Goal: Task Accomplishment & Management: Manage account settings

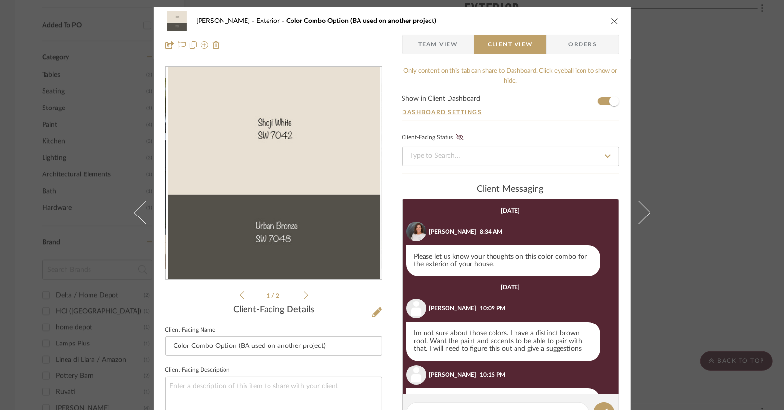
scroll to position [45, 0]
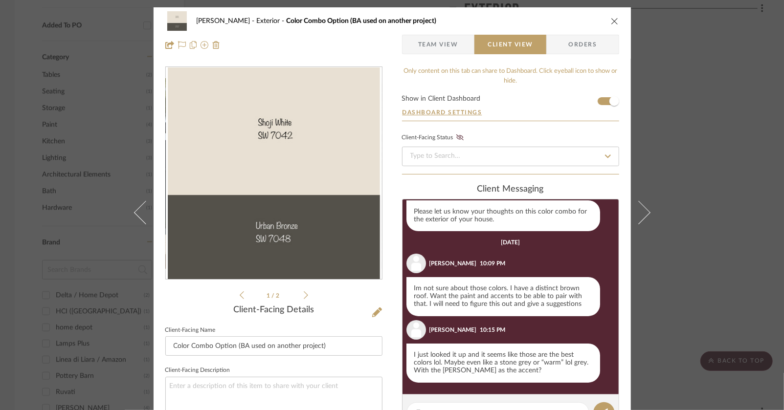
click at [613, 22] on icon "close" at bounding box center [615, 21] width 8 height 8
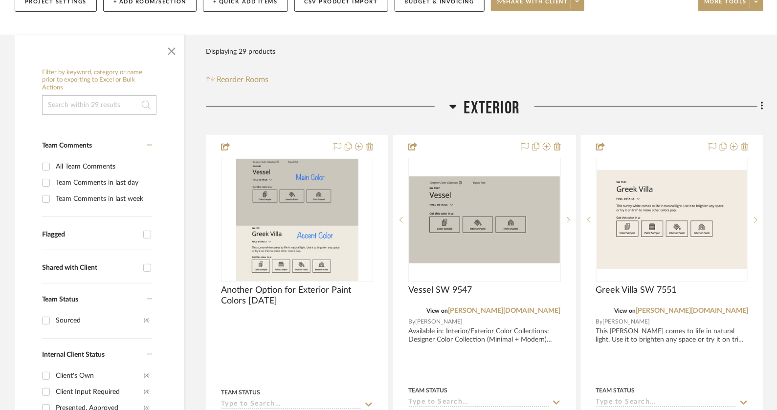
scroll to position [152, 0]
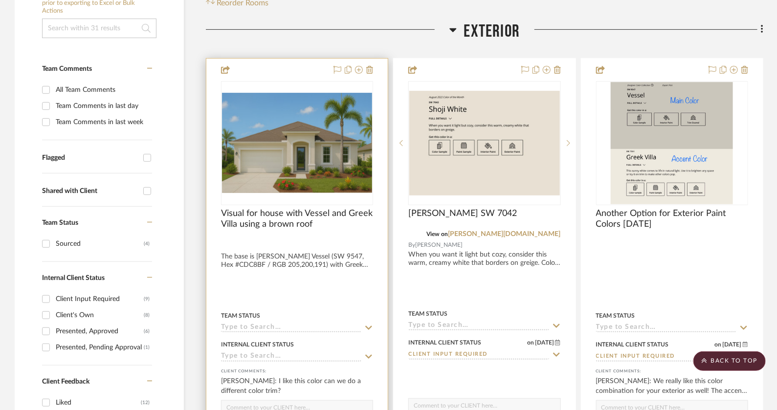
scroll to position [261, 0]
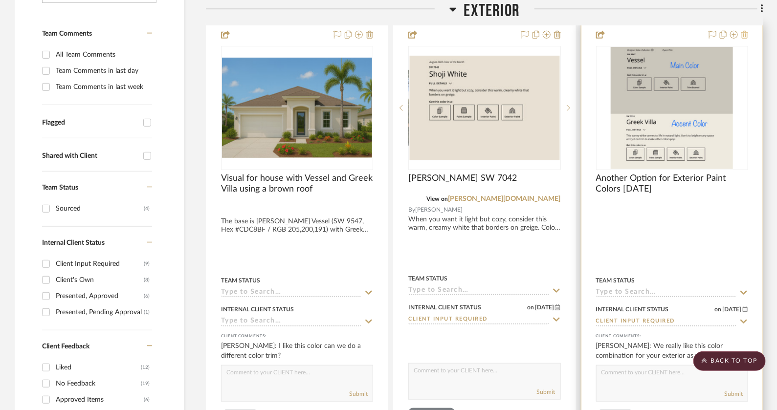
click at [748, 34] on icon at bounding box center [745, 35] width 7 height 8
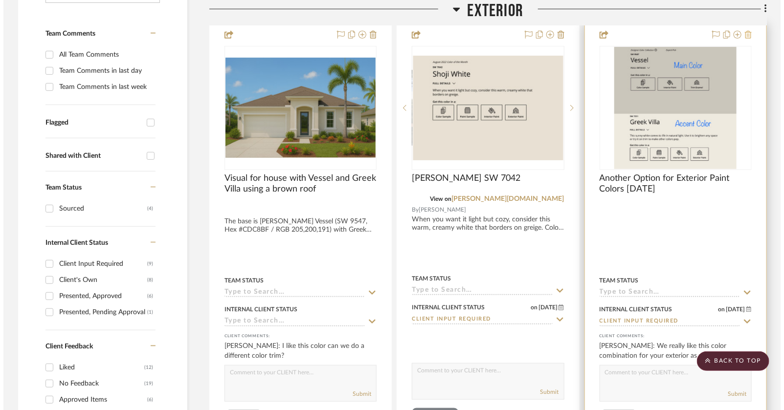
scroll to position [0, 0]
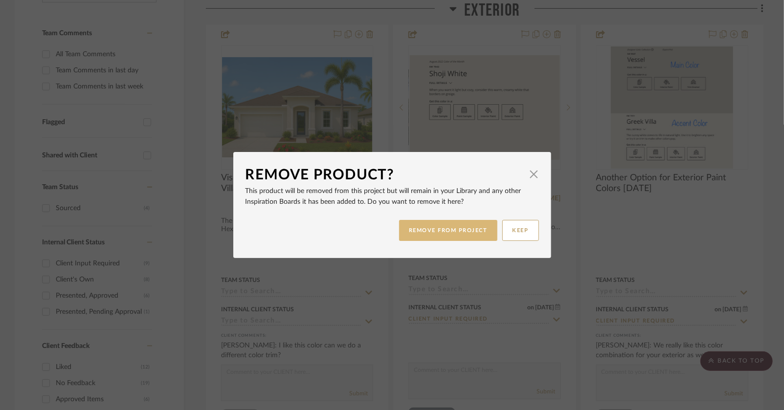
click at [431, 233] on button "REMOVE FROM PROJECT" at bounding box center [448, 230] width 98 height 21
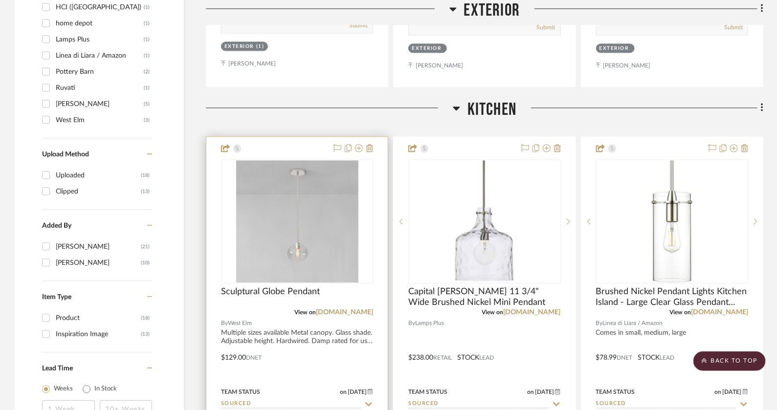
scroll to position [1057, 0]
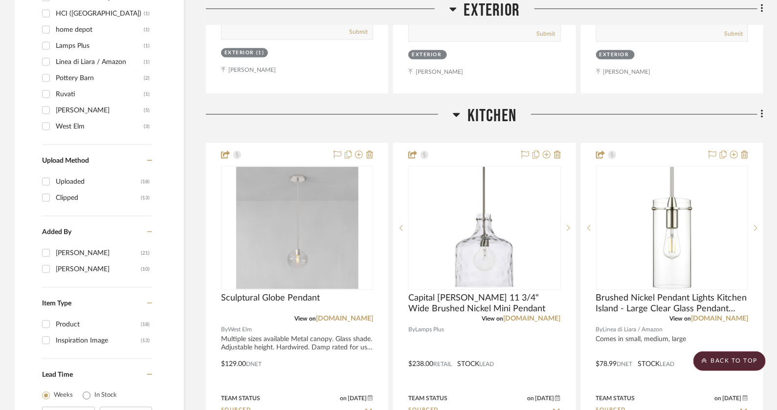
click at [762, 113] on icon at bounding box center [762, 114] width 3 height 11
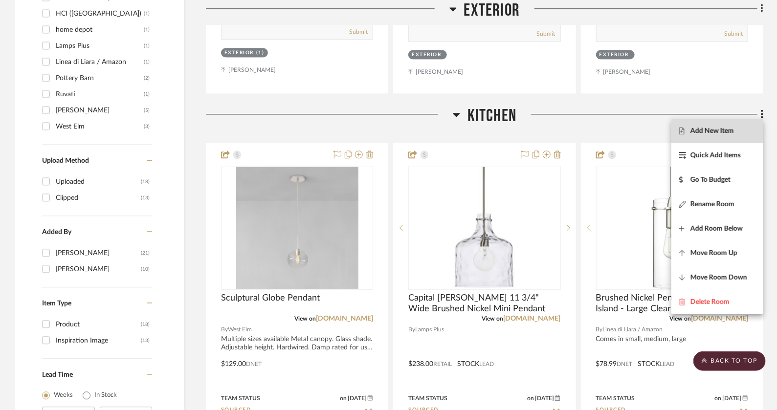
click at [739, 128] on span "Add New Item" at bounding box center [718, 131] width 76 height 8
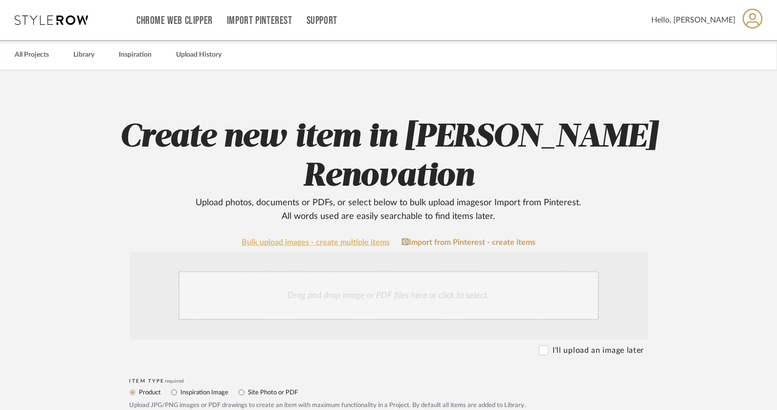
click at [340, 247] on link "Bulk upload images - create multiple items" at bounding box center [316, 243] width 148 height 8
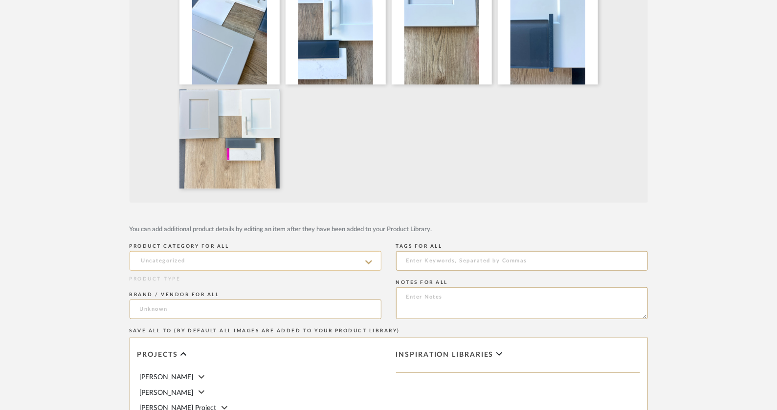
scroll to position [286, 0]
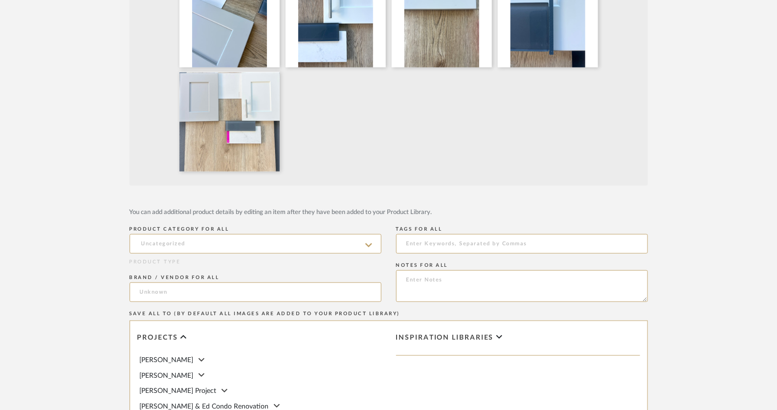
click at [365, 244] on icon at bounding box center [368, 245] width 7 height 4
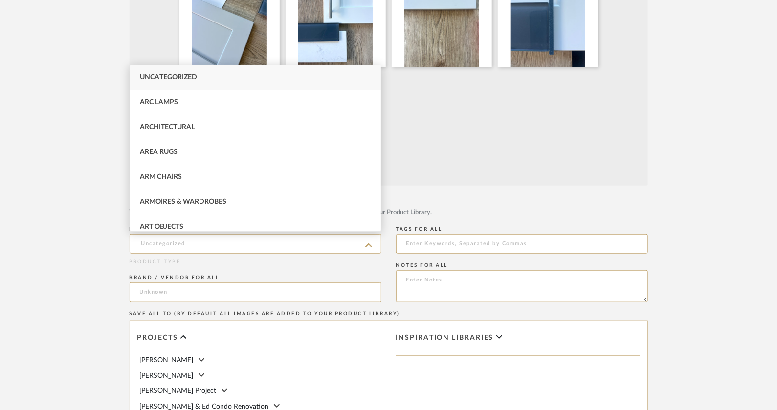
click at [365, 264] on div "PRODUCT TYPE" at bounding box center [256, 262] width 252 height 7
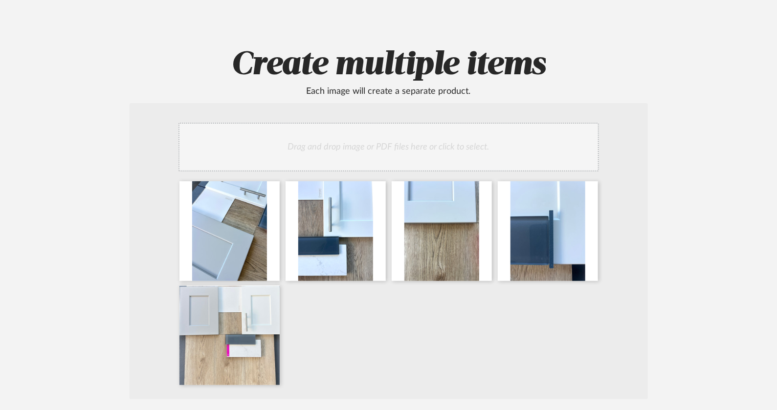
scroll to position [0, 0]
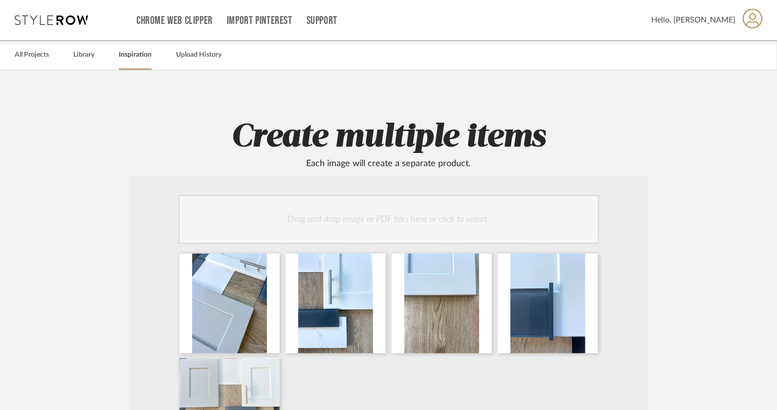
click at [145, 53] on link "Inspiration" at bounding box center [135, 54] width 33 height 13
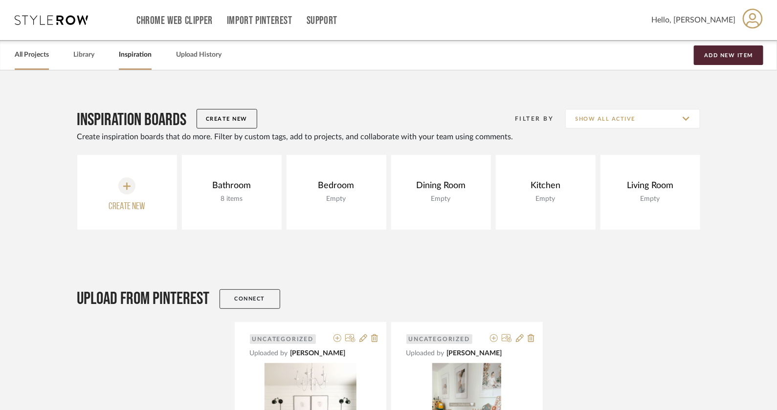
click at [44, 59] on link "All Projects" at bounding box center [32, 54] width 34 height 13
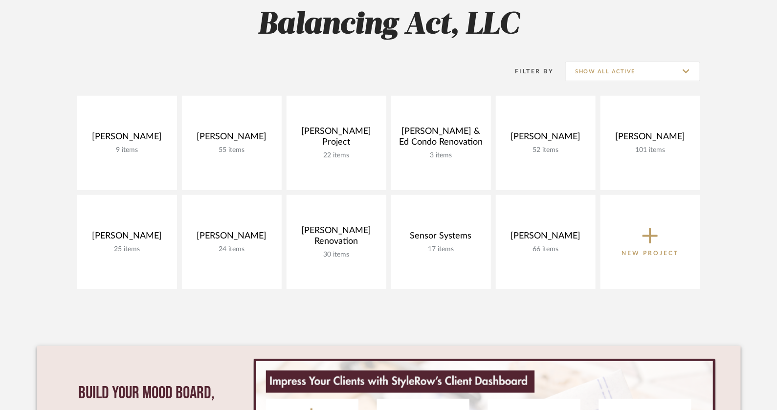
scroll to position [147, 0]
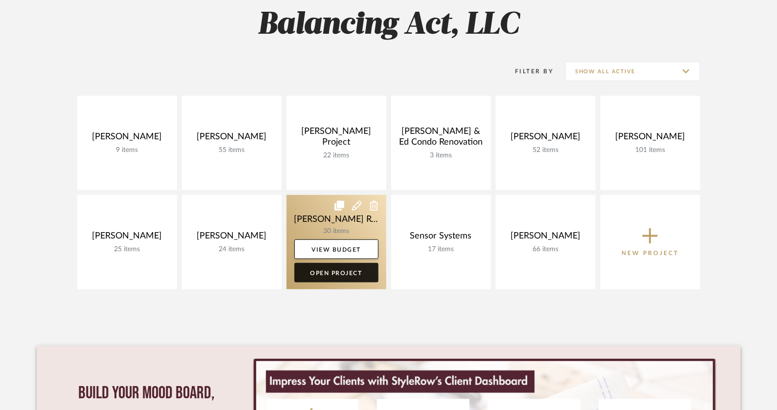
click at [329, 273] on link "Open Project" at bounding box center [337, 273] width 84 height 20
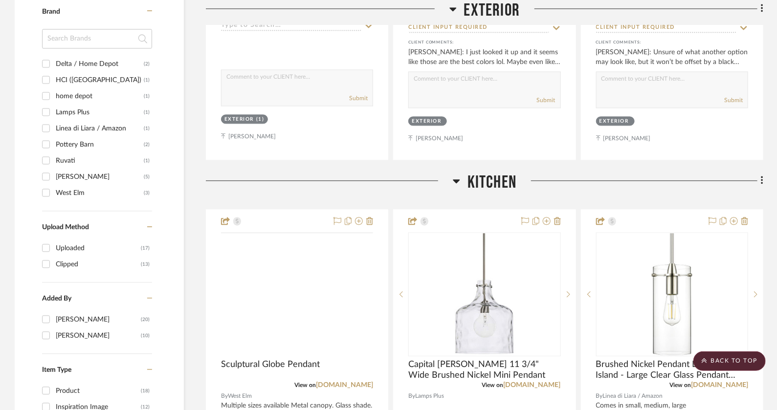
scroll to position [997, 0]
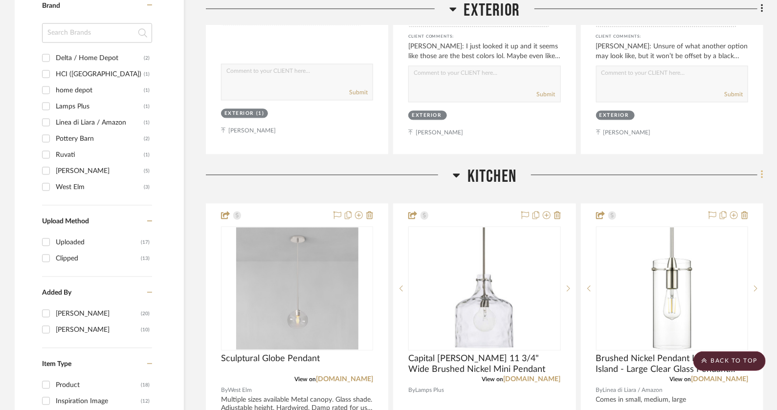
click at [761, 174] on icon at bounding box center [762, 174] width 3 height 11
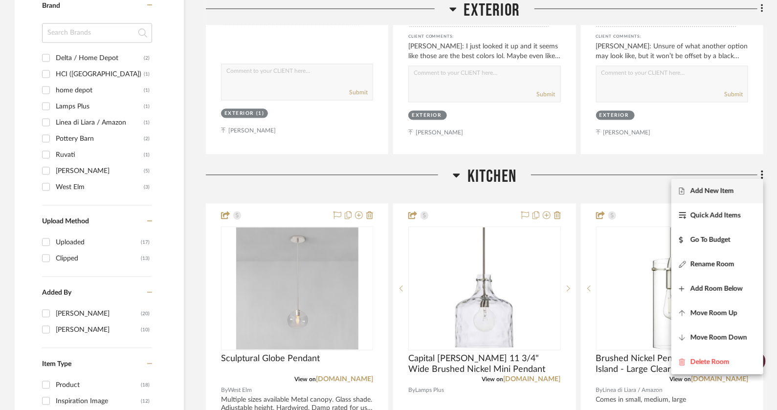
click at [729, 189] on span "Add New Item" at bounding box center [713, 191] width 44 height 8
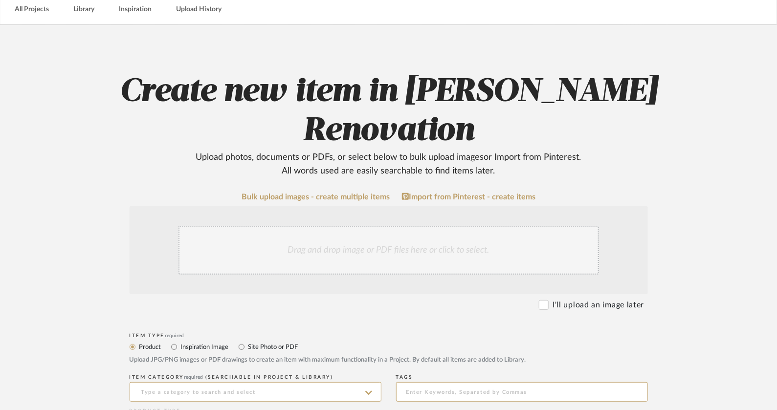
scroll to position [50, 0]
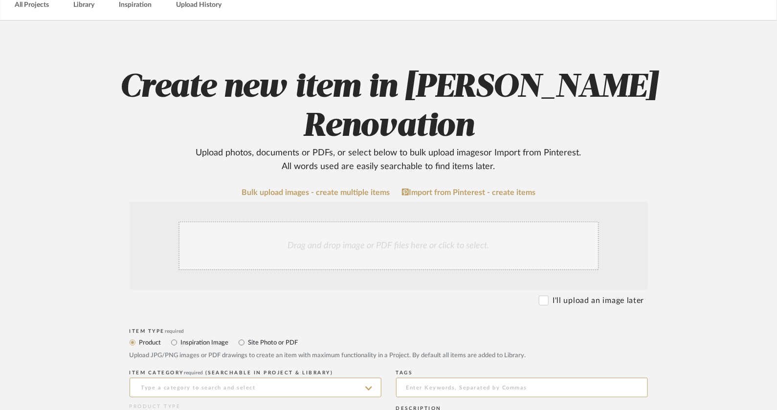
click at [416, 248] on div "Drag and drop image or PDF files here or click to select." at bounding box center [389, 246] width 421 height 49
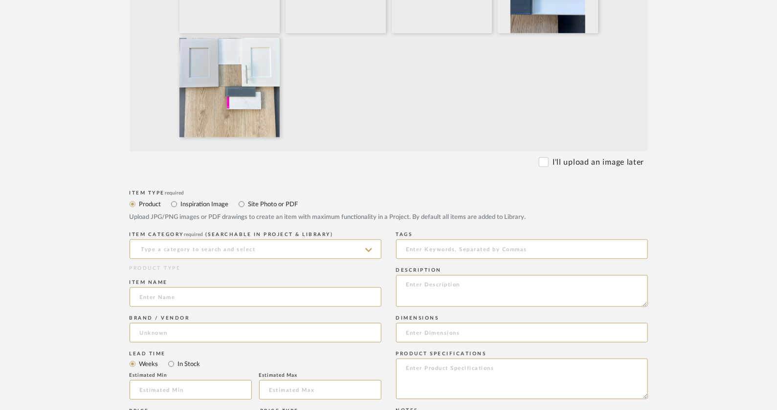
scroll to position [399, 0]
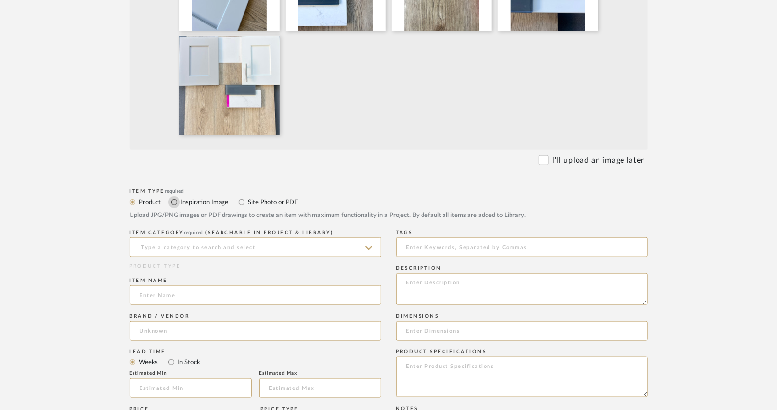
click at [172, 205] on input "Inspiration Image" at bounding box center [174, 203] width 12 height 12
radio input "true"
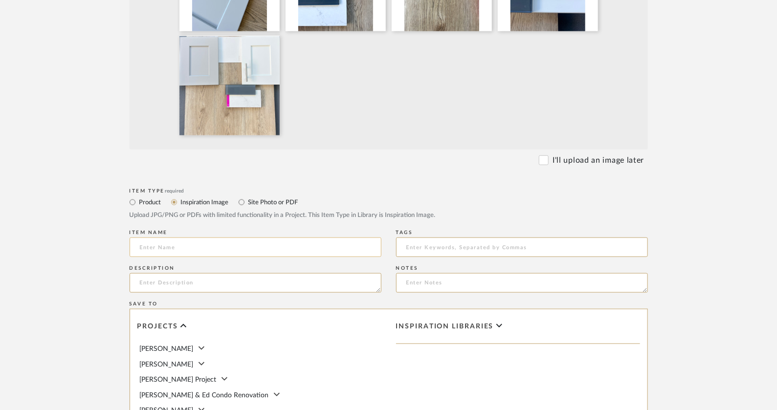
click at [180, 249] on input at bounding box center [256, 248] width 252 height 20
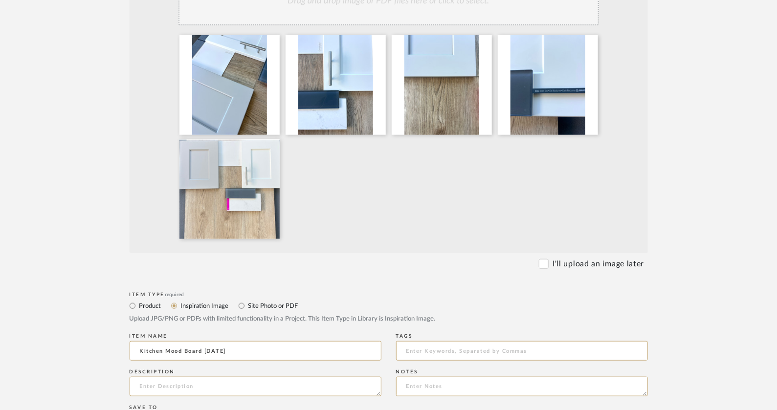
scroll to position [289, 0]
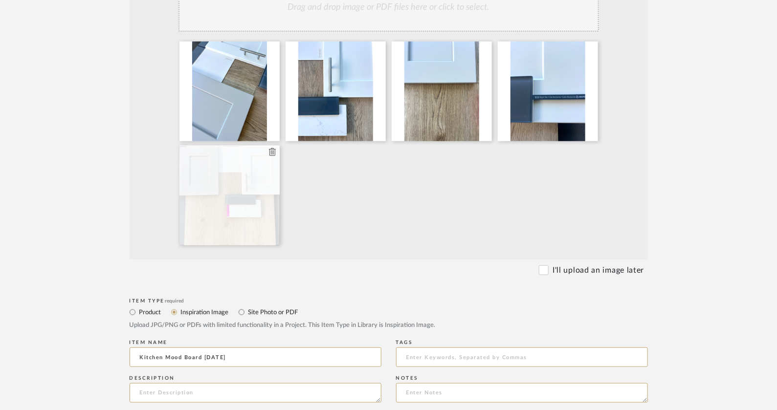
type input "Kitchen Mood Board 10/14/25"
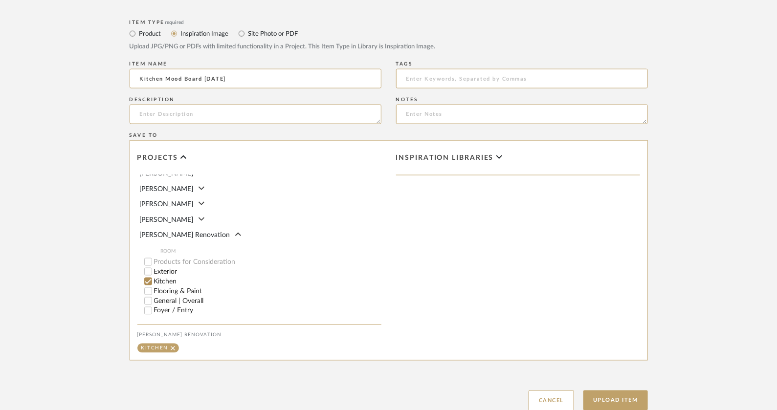
scroll to position [593, 0]
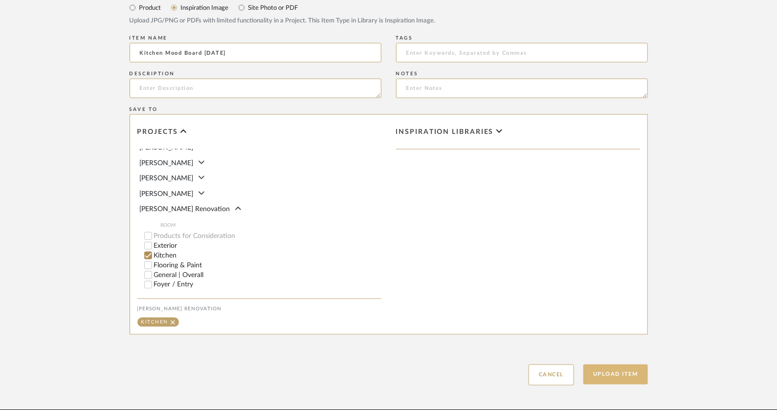
click at [621, 372] on button "Upload Item" at bounding box center [616, 375] width 65 height 20
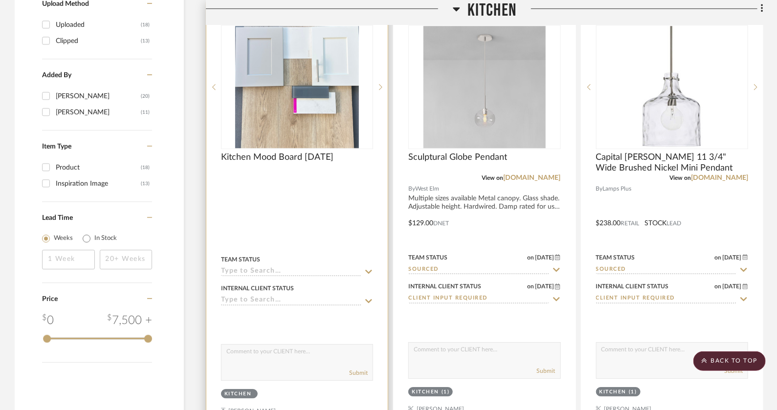
scroll to position [1212, 0]
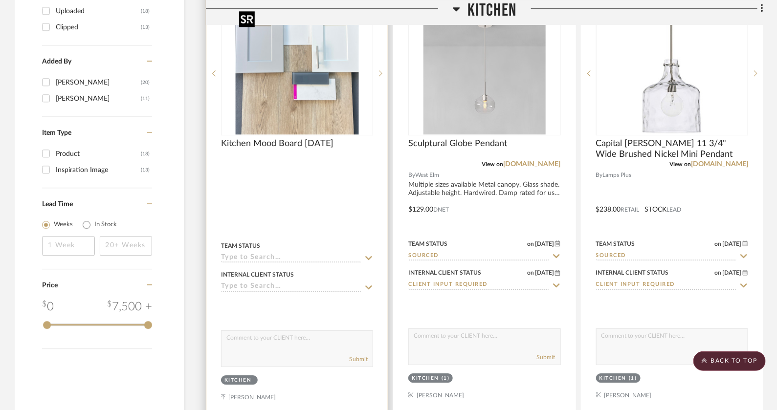
click at [289, 92] on img "0" at bounding box center [297, 73] width 124 height 122
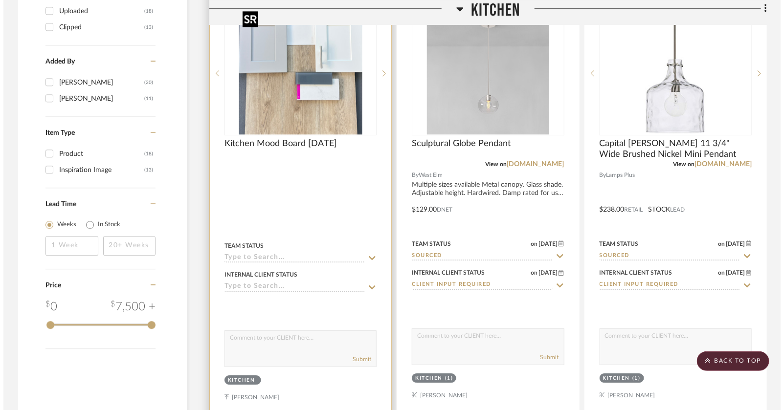
scroll to position [0, 0]
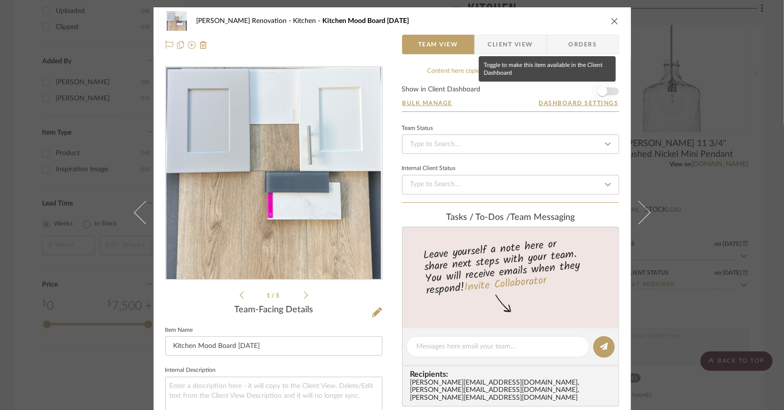
click at [609, 93] on span "button" at bounding box center [603, 92] width 22 height 22
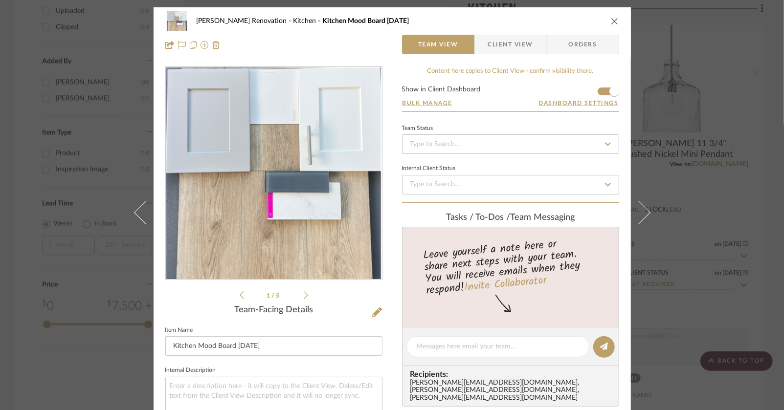
click at [611, 17] on button "close" at bounding box center [615, 21] width 9 height 9
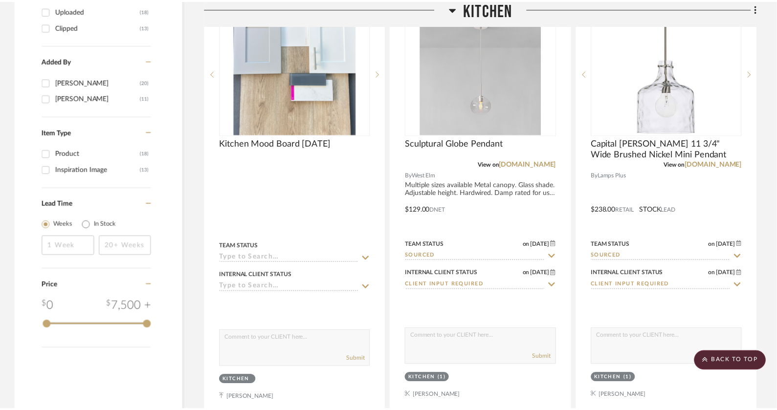
scroll to position [1212, 0]
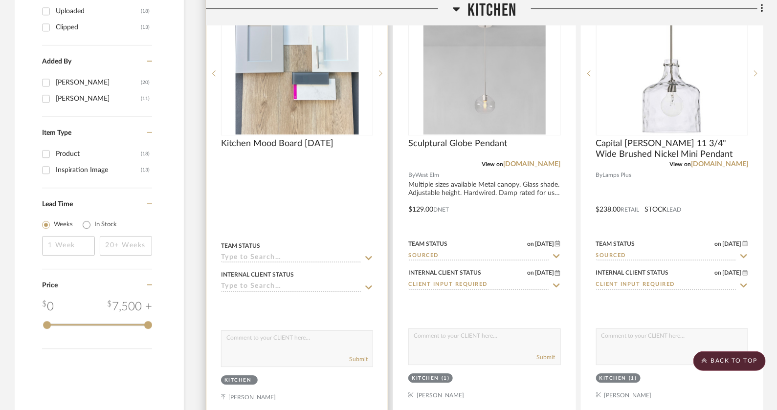
click at [302, 334] on textarea at bounding box center [297, 340] width 151 height 19
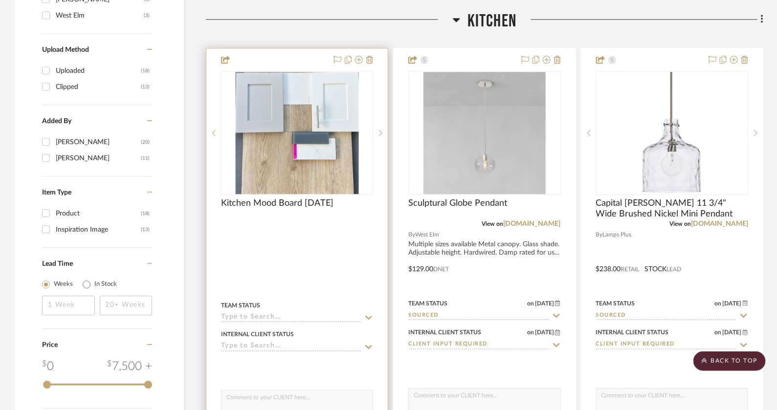
scroll to position [1150, 0]
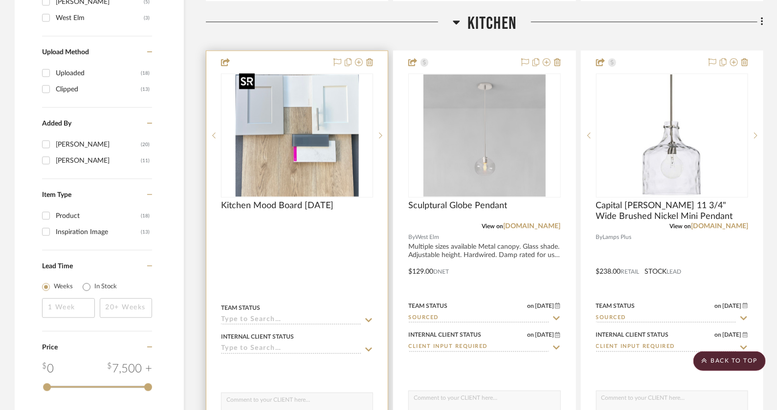
click at [316, 136] on img "0" at bounding box center [297, 135] width 124 height 122
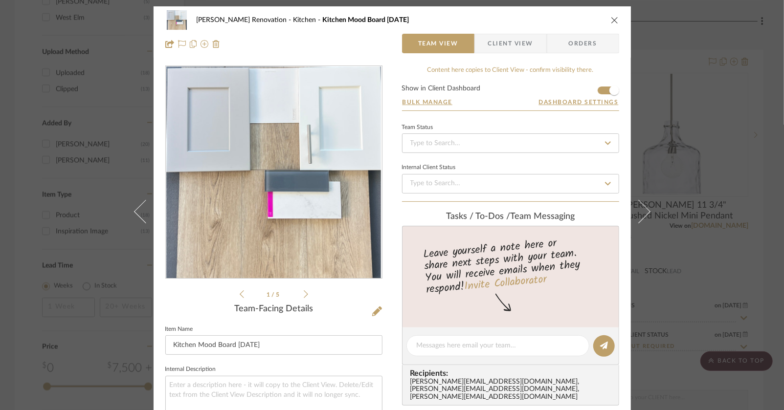
scroll to position [0, 0]
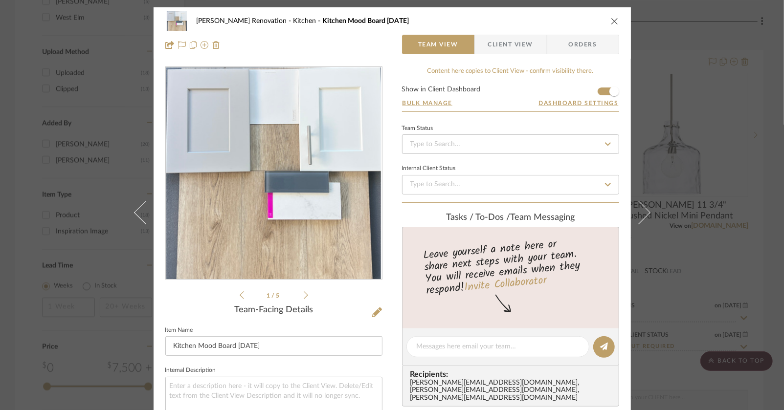
click at [613, 23] on icon "close" at bounding box center [615, 21] width 8 height 8
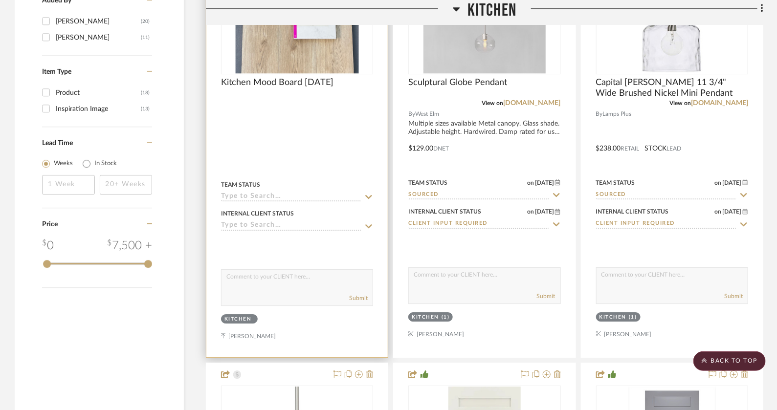
scroll to position [1274, 0]
click at [285, 280] on textarea at bounding box center [297, 278] width 151 height 19
paste textarea "Hi Mike! Peg and I were in the studio today and put together the final mood boa…"
type textarea "Hi Mike! Peg and I were in the studio today and put together the final mood boa…"
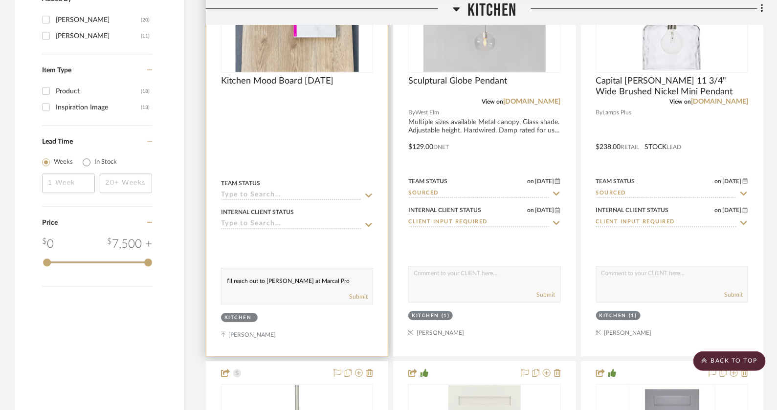
scroll to position [75, 0]
click at [285, 280] on textarea "Hi Mike! Peg and I were in the studio today and put together the final mood boa…" at bounding box center [297, 278] width 151 height 19
click at [252, 269] on textarea at bounding box center [297, 278] width 151 height 19
paste textarea "Hi Mike! Peg and I were in the studio today and put together the final mood boa…"
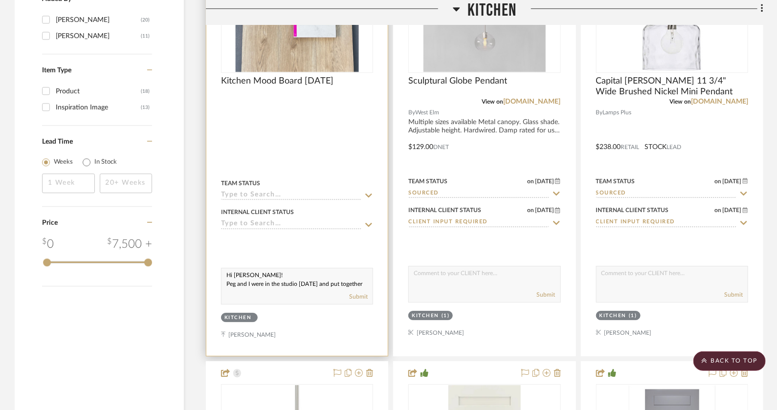
click at [253, 269] on textarea "Hi Mike! Peg and I were in the studio today and put together the final mood boa…" at bounding box center [297, 278] width 151 height 19
type textarea "Hi Mike! Peg and I were in the studio today and put together the final mood boa…"
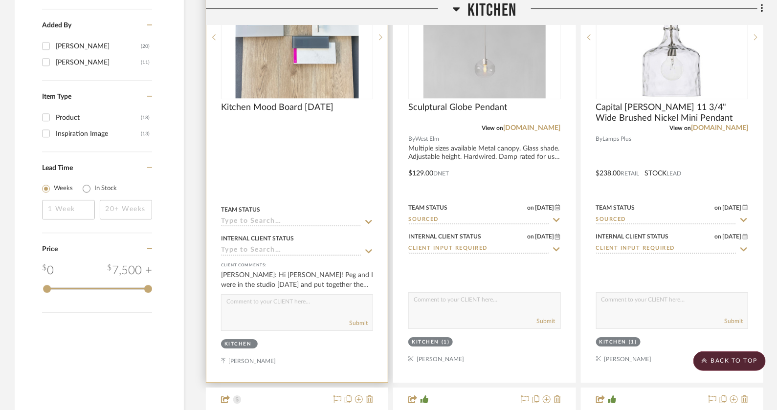
scroll to position [1237, 0]
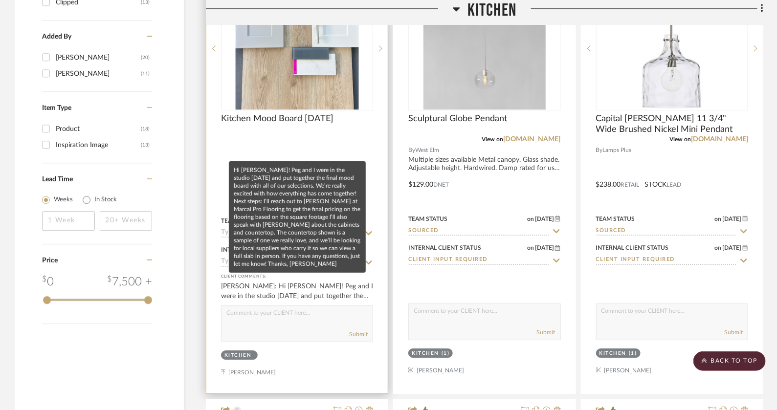
click at [302, 290] on div "Kate Kupferer: Hi Mike! Peg and I were in the studio today and put together the…" at bounding box center [297, 292] width 152 height 20
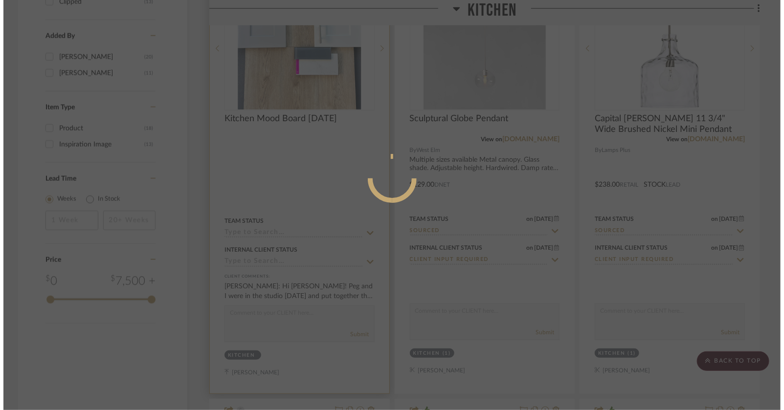
scroll to position [0, 0]
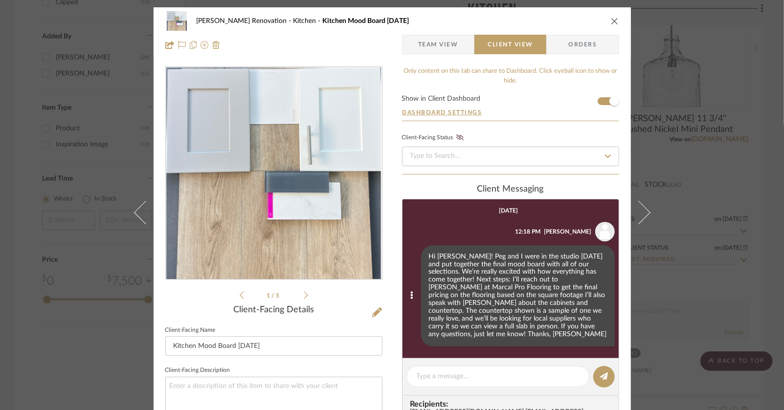
click at [535, 290] on div "Hi Mike! Peg and I were in the studio today and put together the final mood boa…" at bounding box center [518, 296] width 194 height 101
click at [410, 292] on icon at bounding box center [411, 296] width 3 height 8
click at [393, 285] on button "Edit Message" at bounding box center [369, 279] width 68 height 23
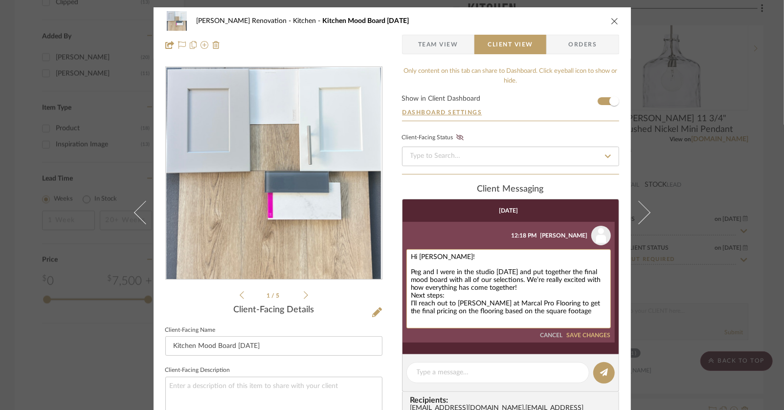
click at [443, 294] on textarea "Hi Mike! Peg and I were in the studio today and put together the final mood boa…" at bounding box center [509, 289] width 196 height 70
click at [521, 290] on textarea "Hi Mike! Peg and I were in the studio today and put together the final mood boa…" at bounding box center [509, 289] width 196 height 70
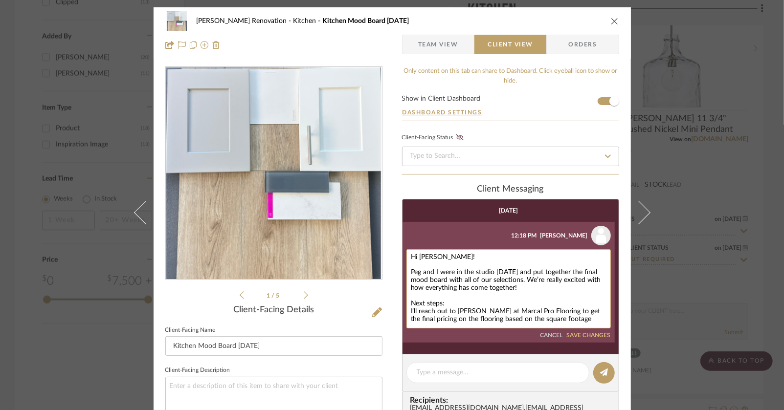
click at [472, 297] on textarea "Hi Mike! Peg and I were in the studio today and put together the final mood boa…" at bounding box center [509, 289] width 196 height 70
click at [407, 311] on div "Hi Mike! Peg and I were in the studio today and put together the final mood boa…" at bounding box center [509, 289] width 205 height 79
click at [407, 310] on div "Hi Mike! Peg and I were in the studio today and put together the final mood boa…" at bounding box center [509, 289] width 205 height 79
click at [411, 311] on textarea "Hi Mike! Peg and I were in the studio today and put together the final mood boa…" at bounding box center [509, 289] width 196 height 70
click at [499, 300] on textarea "Hi Mike! Peg and I were in the studio today and put together the final mood boa…" at bounding box center [509, 289] width 196 height 70
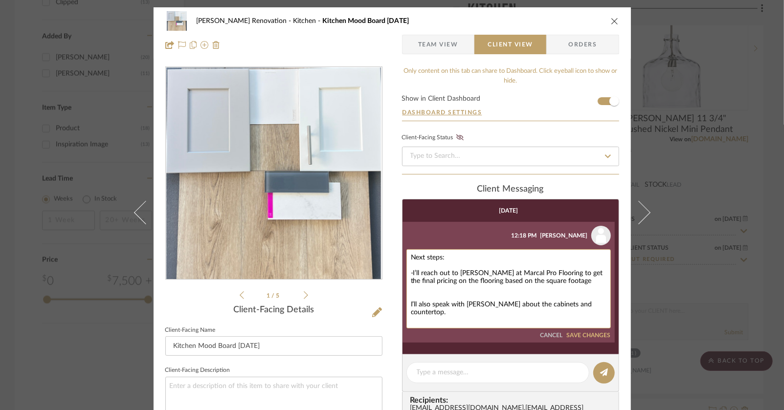
scroll to position [48, 0]
click at [411, 269] on textarea "Hi Mike! Peg and I were in the studio today and put together the final mood boa…" at bounding box center [509, 289] width 196 height 70
click at [411, 306] on textarea "Hi Mike! Peg and I were in the studio today and put together the final mood boa…" at bounding box center [509, 289] width 196 height 70
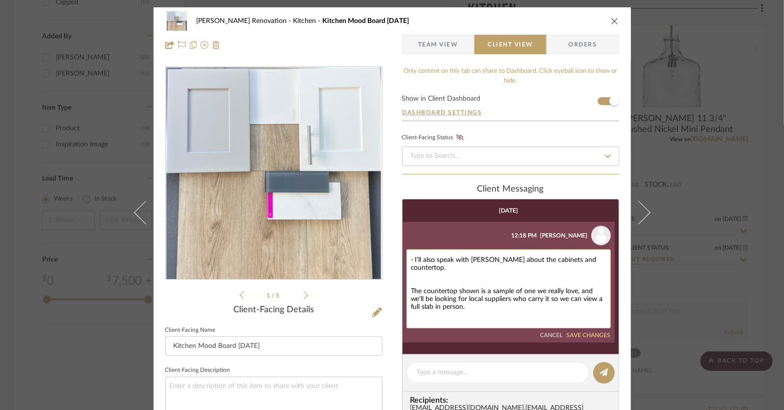
scroll to position [91, 0]
click at [411, 279] on textarea "Hi Mike! Peg and I were in the studio today and put together the final mood boa…" at bounding box center [509, 289] width 196 height 70
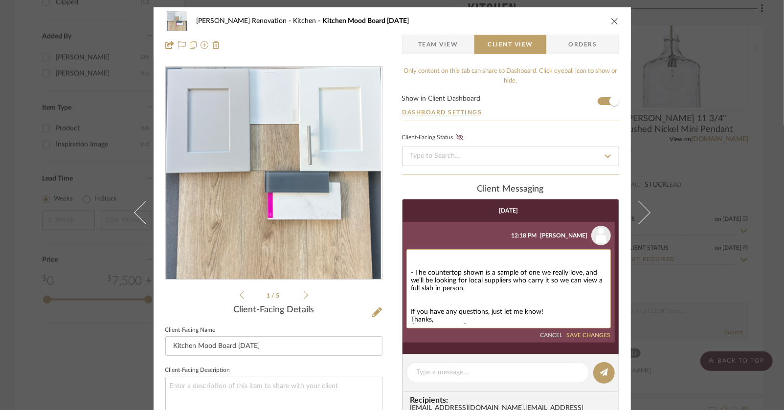
click at [546, 301] on textarea "Hi Mike! Peg and I were in the studio today and put together the final mood boa…" at bounding box center [509, 289] width 196 height 70
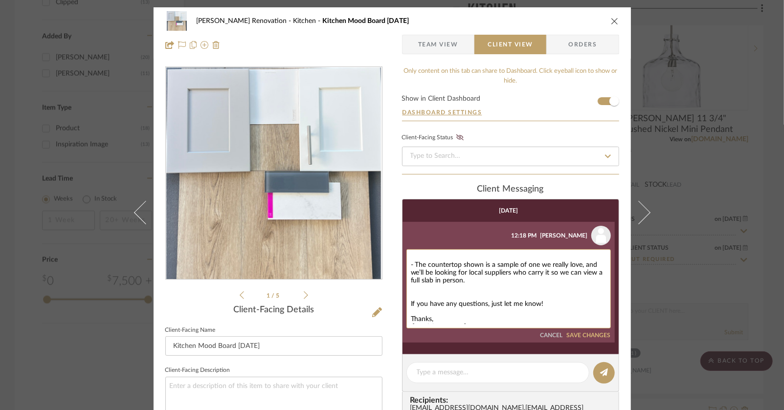
click at [411, 319] on textarea "Hi Mike! Peg and I were in the studio today and put together the final mood boa…" at bounding box center [509, 289] width 196 height 70
type textarea "Hi Mike! Peg and I were in the studio today and put together the final mood boa…"
click at [578, 336] on button "SAVE CHANGES" at bounding box center [589, 336] width 44 height 7
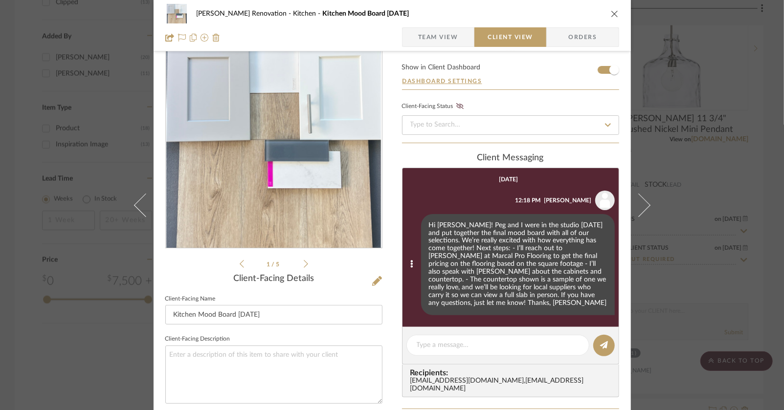
scroll to position [0, 0]
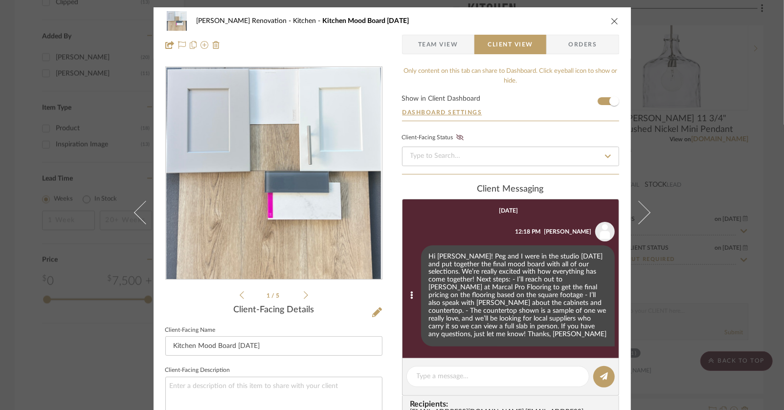
click at [612, 21] on icon "close" at bounding box center [615, 21] width 8 height 8
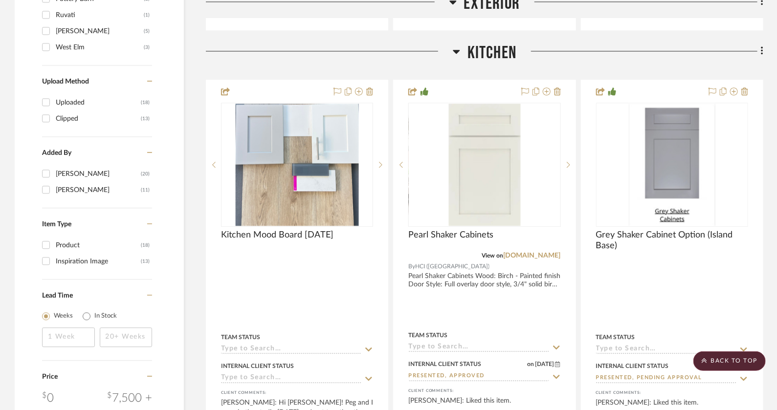
scroll to position [1156, 0]
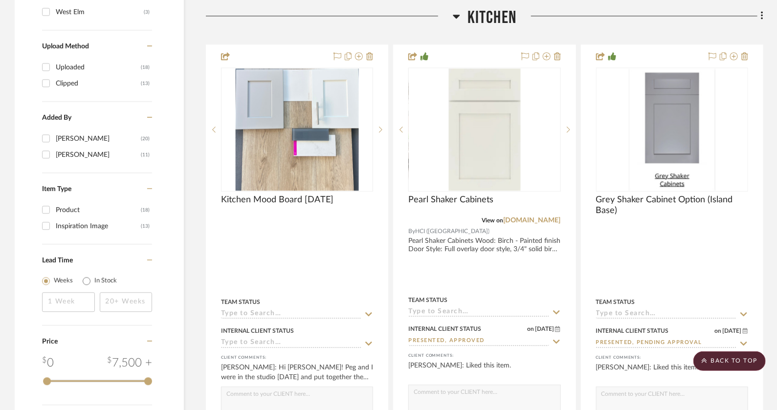
drag, startPoint x: 679, startPoint y: 311, endPoint x: 640, endPoint y: 2, distance: 311.2
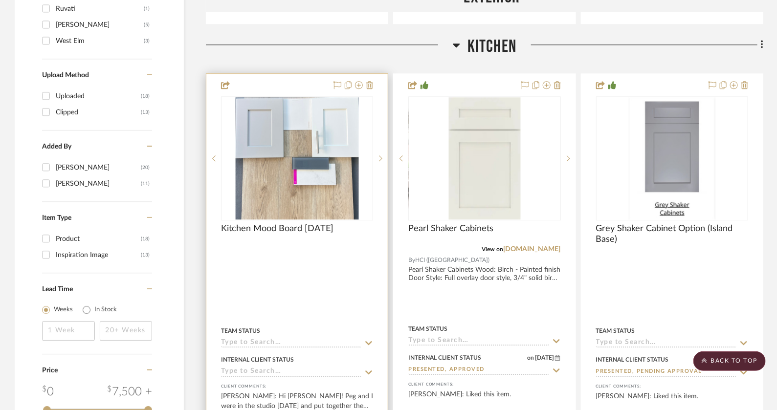
scroll to position [1111, 0]
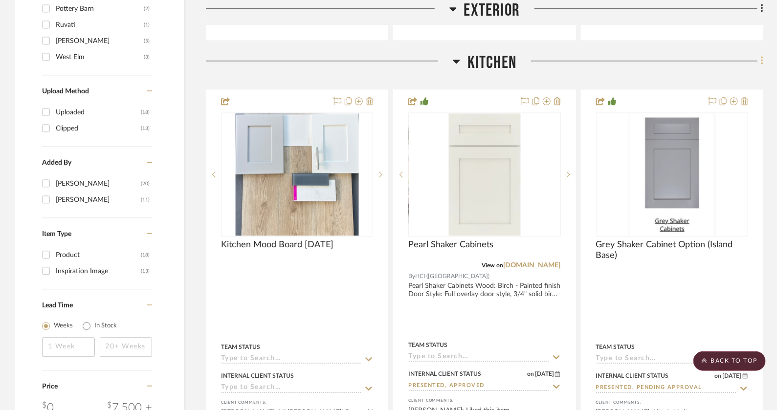
click at [761, 55] on icon at bounding box center [762, 60] width 3 height 11
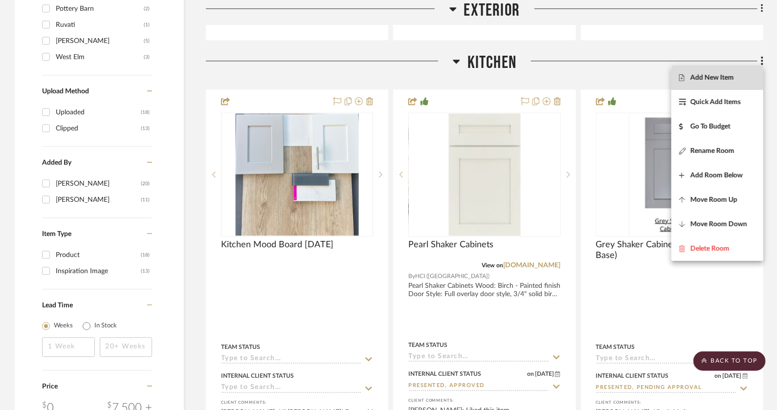
click at [712, 72] on button "Add New Item" at bounding box center [718, 78] width 92 height 24
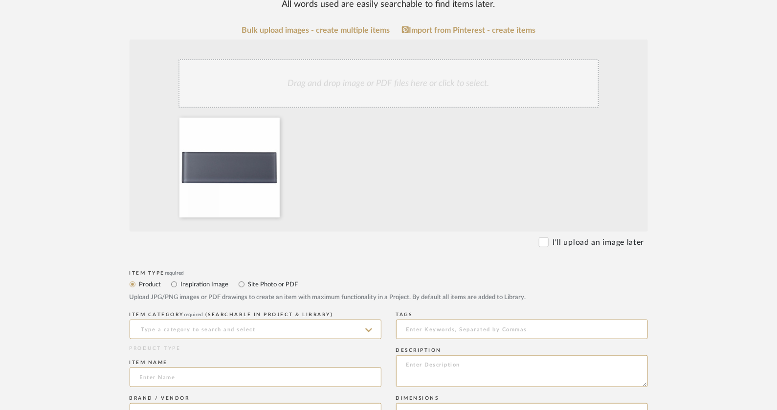
scroll to position [224, 0]
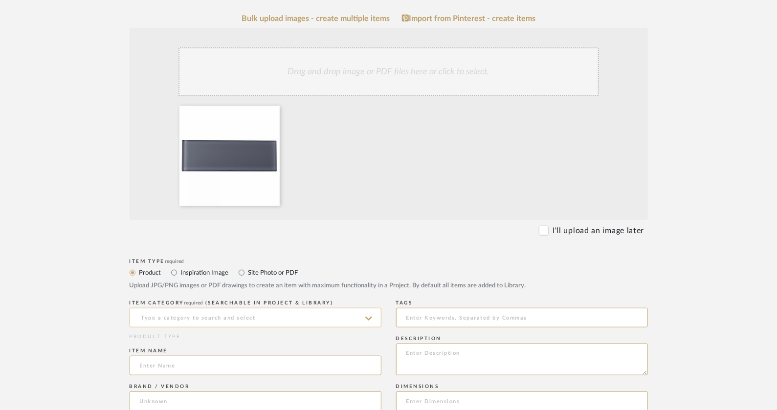
click at [191, 318] on input at bounding box center [256, 318] width 252 height 20
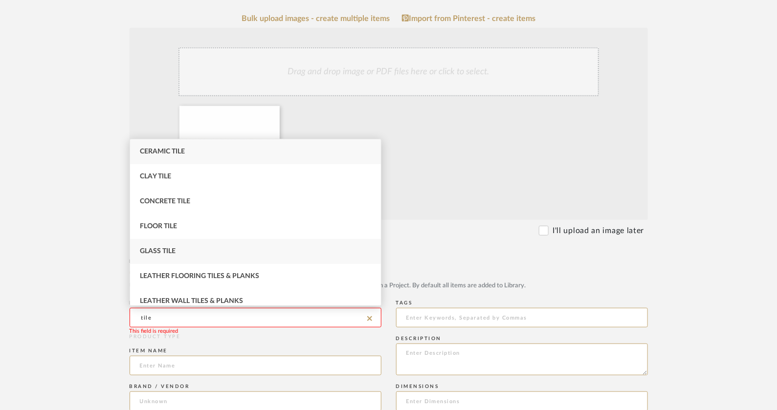
click at [183, 246] on div "Glass Tile" at bounding box center [255, 251] width 251 height 25
type input "Glass Tile"
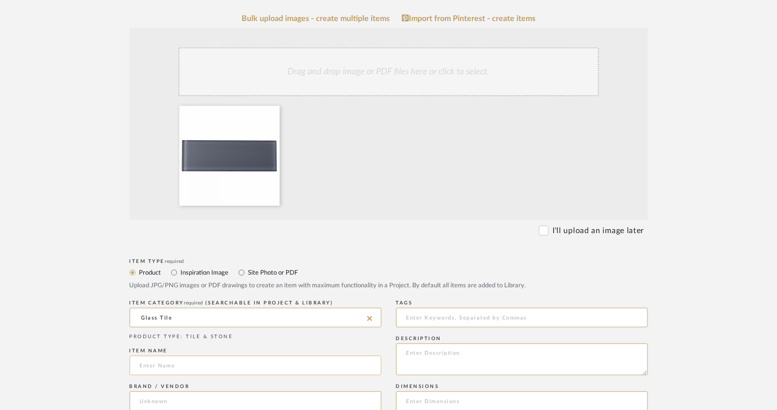
click at [318, 358] on input at bounding box center [256, 366] width 252 height 20
type input "Pure Graphite"
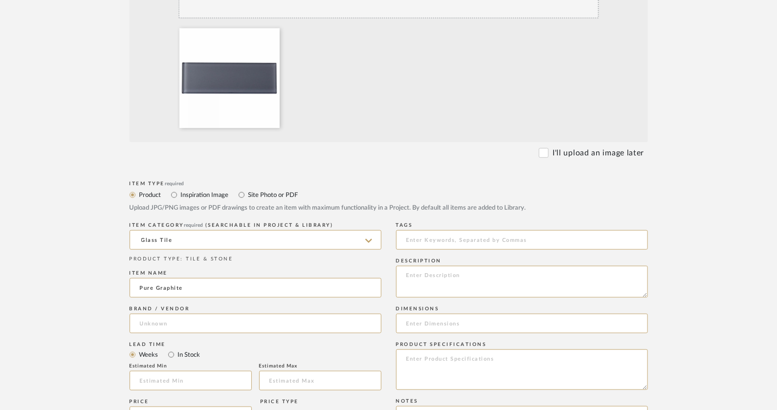
scroll to position [304, 0]
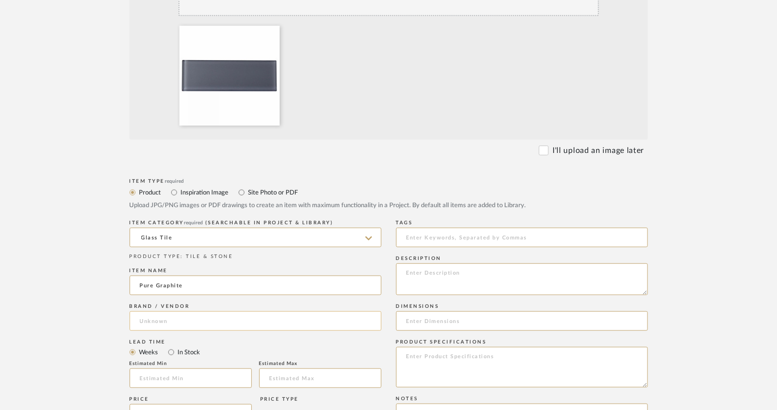
click at [232, 322] on input at bounding box center [256, 322] width 252 height 20
type input "Floor & Decor"
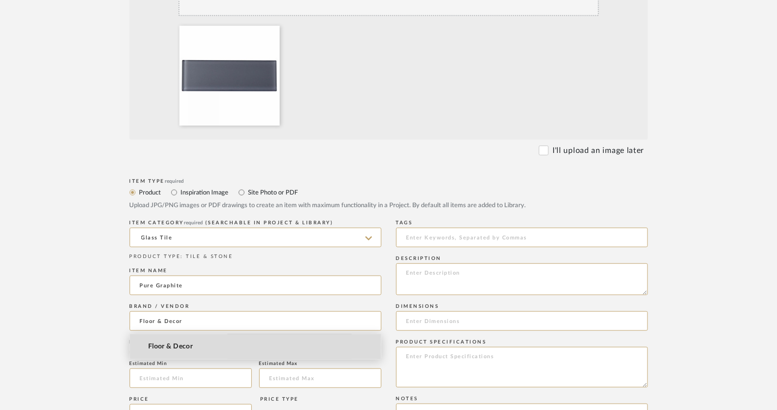
click at [180, 346] on span "Floor & Decor" at bounding box center [170, 347] width 45 height 8
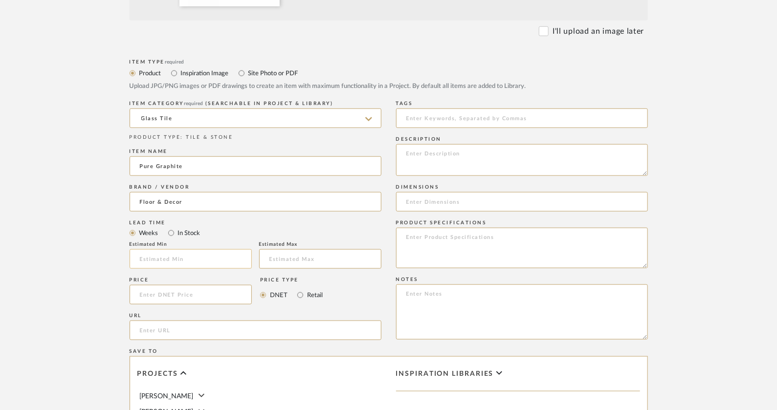
scroll to position [427, 0]
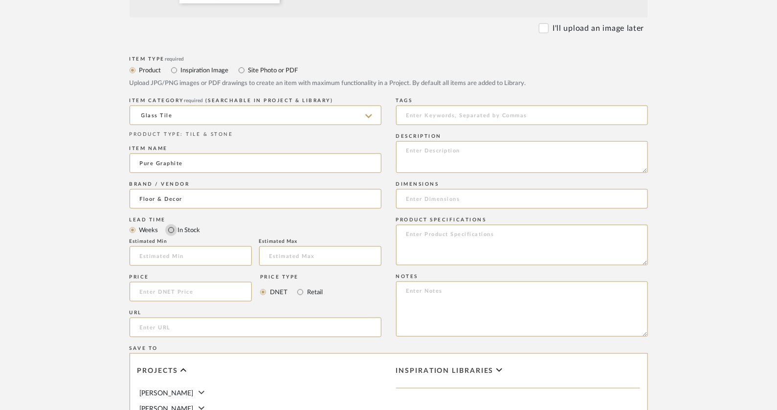
click at [173, 232] on input "In Stock" at bounding box center [171, 231] width 12 height 12
radio input "true"
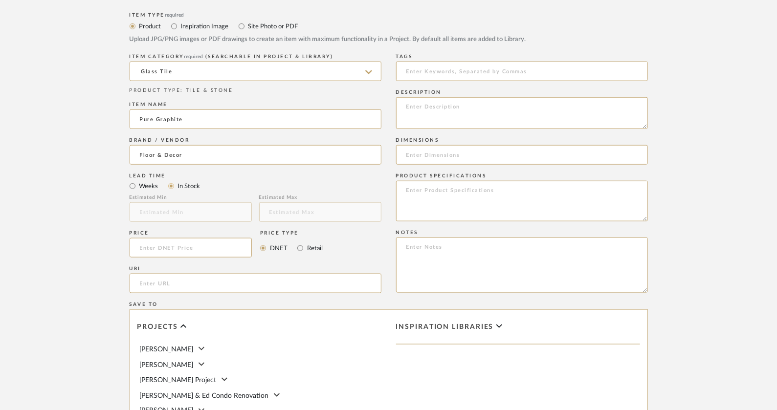
scroll to position [472, 0]
click at [195, 249] on input at bounding box center [191, 247] width 123 height 20
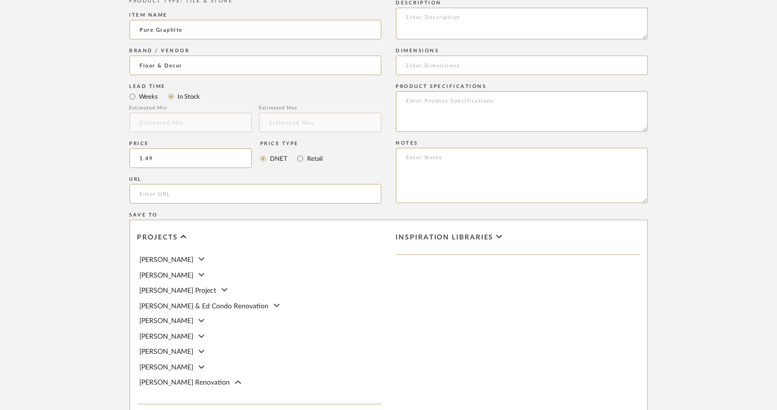
scroll to position [560, 0]
type input "$1.49"
click at [236, 193] on input "url" at bounding box center [256, 195] width 252 height 20
click at [167, 192] on input "url" at bounding box center [256, 195] width 252 height 20
paste input "https://www.flooranddecor.com/glass-tile/graphite-glass-tile-100651363.html?srs…"
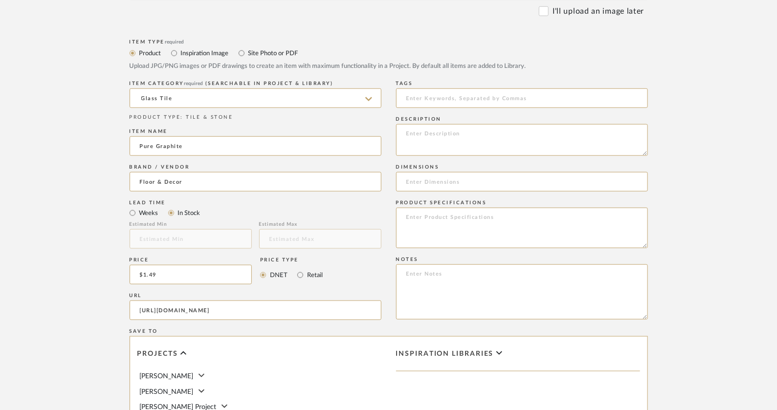
scroll to position [440, 0]
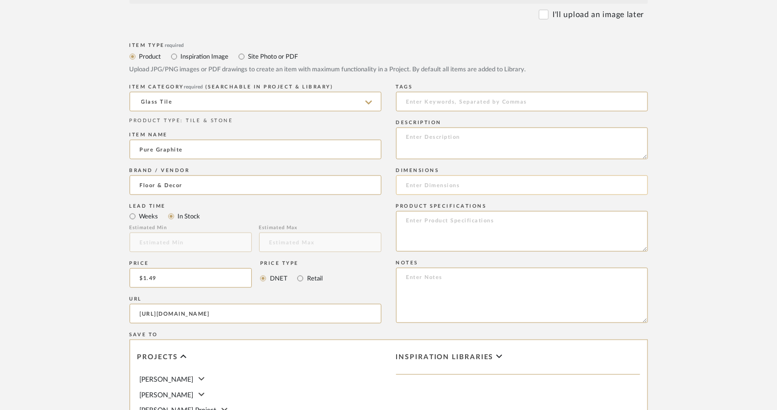
type input "https://www.flooranddecor.com/glass-tile/graphite-glass-tile-100651363.html?srs…"
click at [429, 183] on input at bounding box center [522, 186] width 252 height 20
type input "3x9"
click at [454, 226] on textarea at bounding box center [522, 231] width 252 height 41
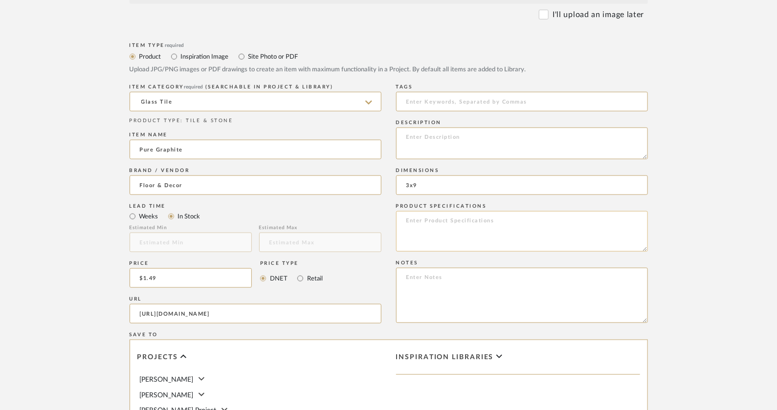
paste textarea "SKU: 100651363"
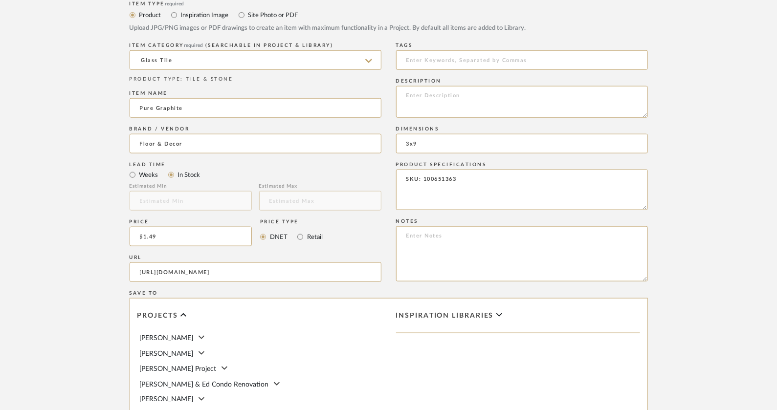
scroll to position [483, 0]
type textarea "SKU: 100651363"
click at [471, 250] on textarea at bounding box center [522, 252] width 252 height 55
type textarea "Recommended grout: 5232 Night Sky Mapei"
click at [666, 297] on form "Bulk upload images - create multiple items Import from Pinterest - create items…" at bounding box center [388, 162] width 623 height 814
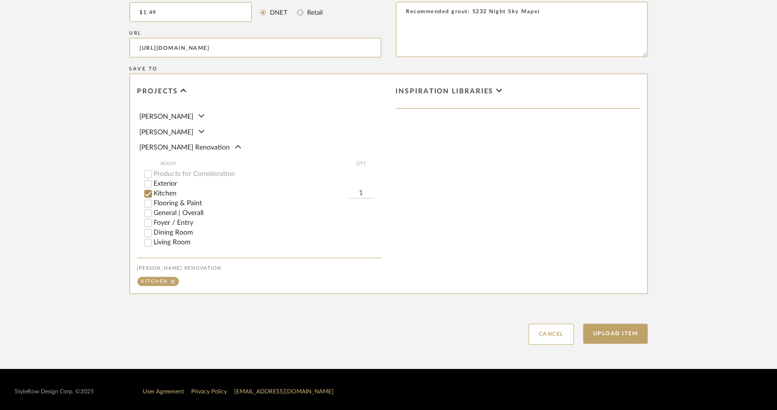
scroll to position [711, 0]
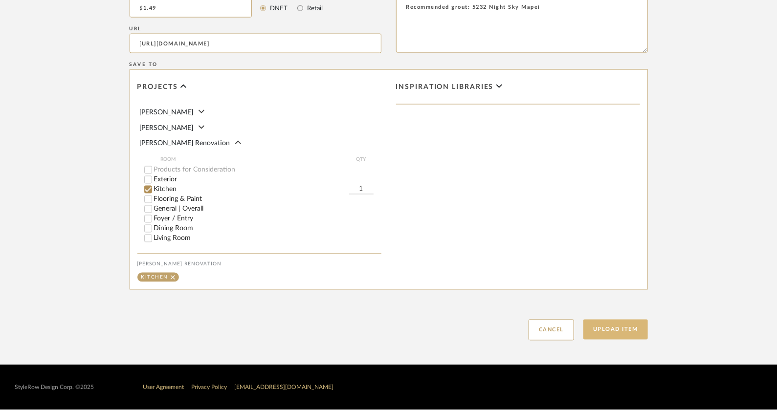
click at [630, 337] on button "Upload Item" at bounding box center [616, 330] width 65 height 20
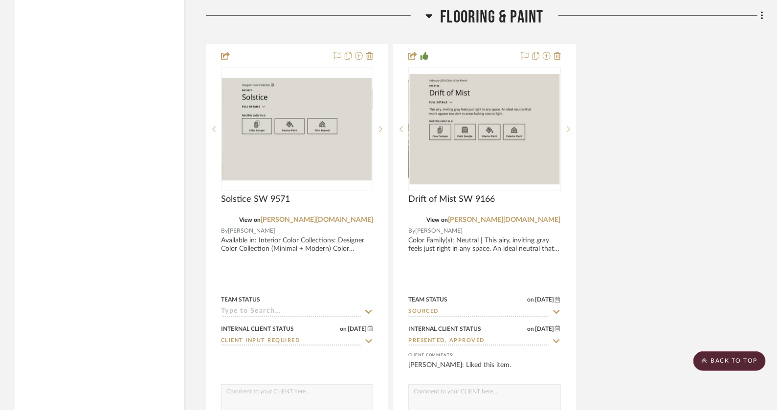
scroll to position [2975, 0]
